Goal: Task Accomplishment & Management: Use online tool/utility

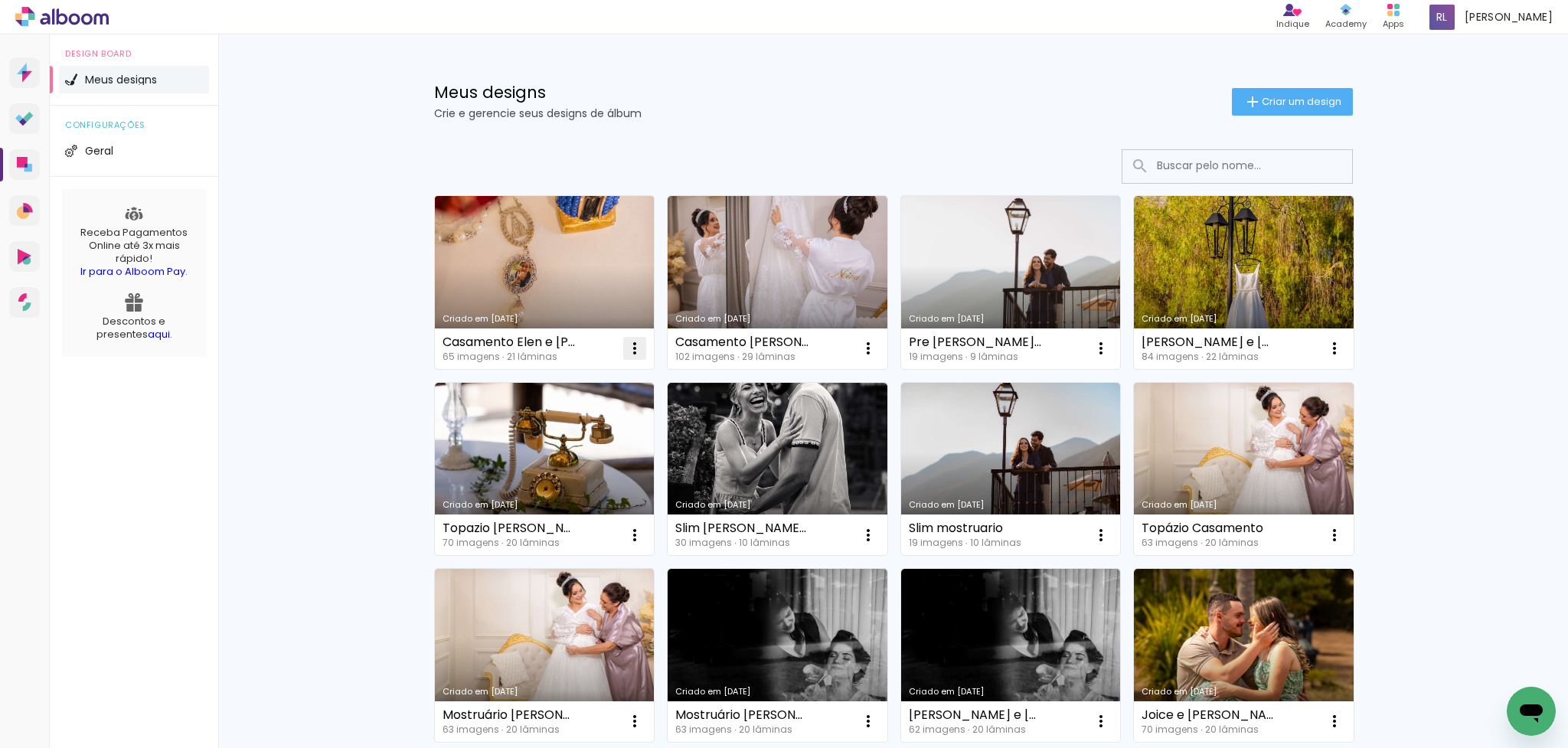
click at [635, 344] on iron-icon at bounding box center [635, 348] width 18 height 18
click at [590, 280] on link "Criado em [DATE]" at bounding box center [544, 282] width 220 height 173
